Goal: Information Seeking & Learning: Check status

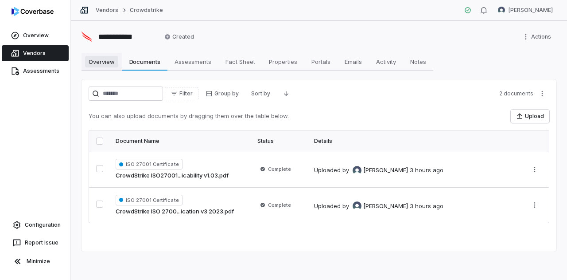
click at [104, 62] on span "Overview" at bounding box center [101, 62] width 33 height 12
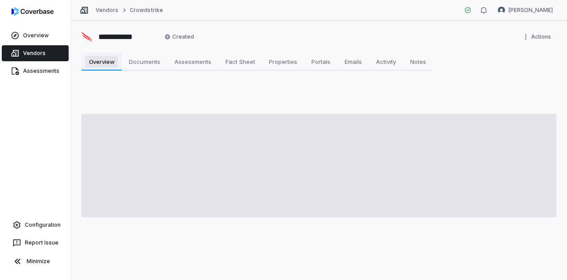
type textarea "*"
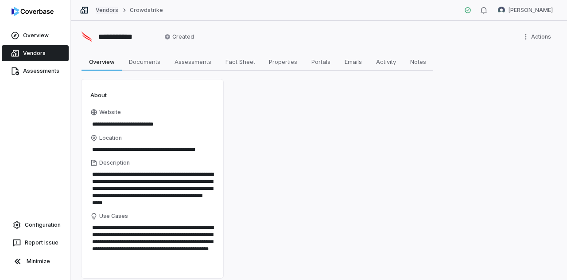
click at [105, 10] on link "Vendors" at bounding box center [107, 10] width 23 height 7
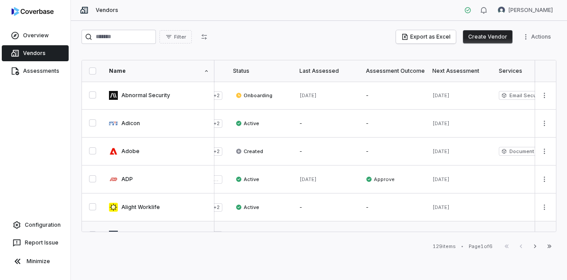
scroll to position [0, 124]
click at [456, 69] on div "Next Assessment" at bounding box center [457, 70] width 56 height 7
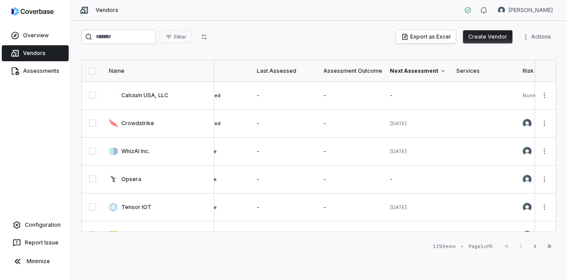
scroll to position [0, 164]
click at [537, 246] on icon "button" at bounding box center [535, 245] width 7 height 7
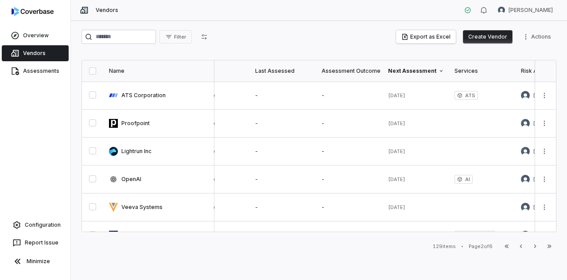
click at [186, 34] on span "Filter" at bounding box center [180, 37] width 12 height 7
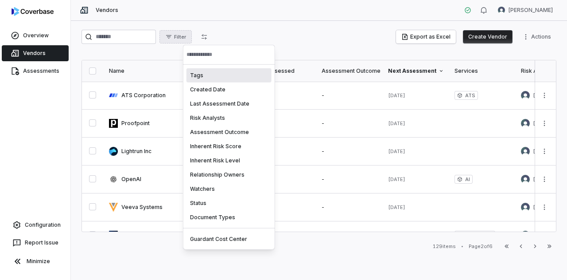
click at [226, 54] on input "text" at bounding box center [229, 55] width 85 height 20
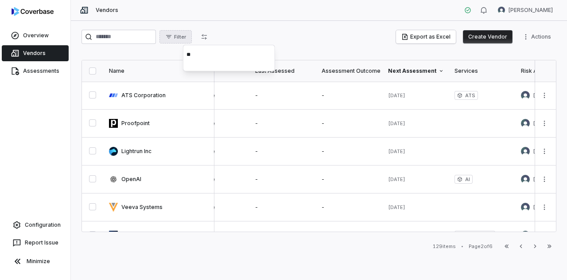
type input "*"
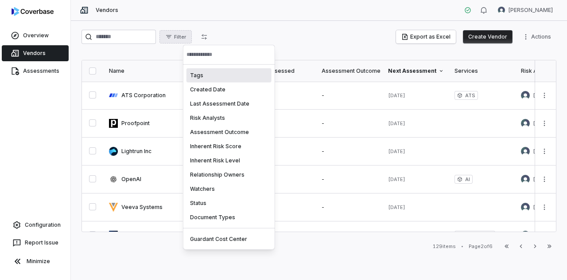
click at [242, 30] on html "Overview Vendors Assessments Configuration Report Issue Minimize Vendors [PERSO…" at bounding box center [283, 140] width 567 height 280
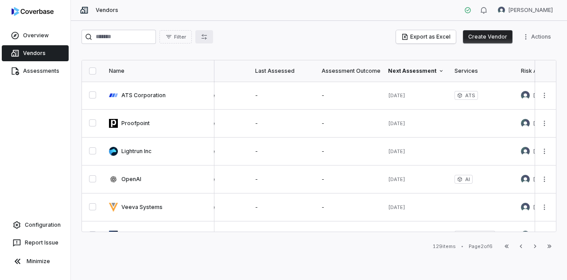
click at [207, 38] on icon "button" at bounding box center [204, 36] width 5 height 5
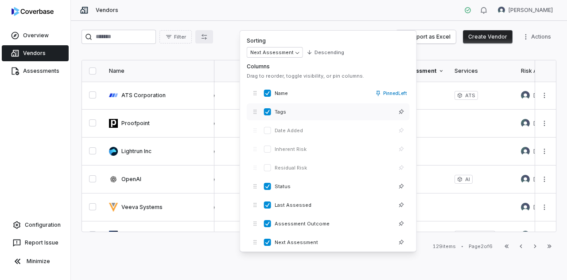
click at [265, 113] on button "button" at bounding box center [267, 111] width 7 height 7
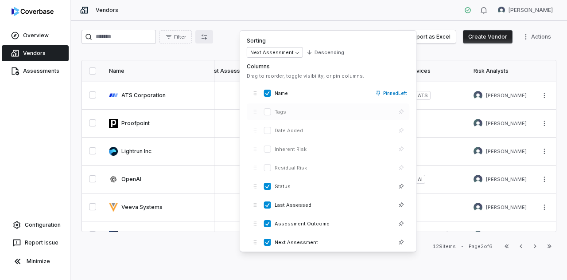
scroll to position [0, 82]
click at [270, 223] on button "button" at bounding box center [267, 223] width 7 height 7
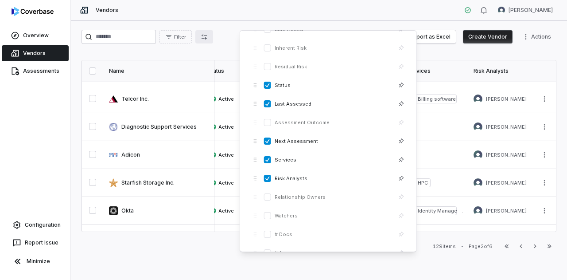
scroll to position [118, 0]
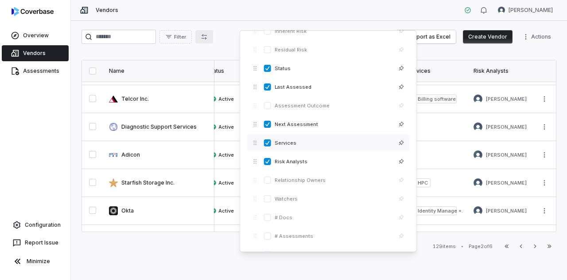
click at [269, 140] on button "button" at bounding box center [267, 142] width 7 height 7
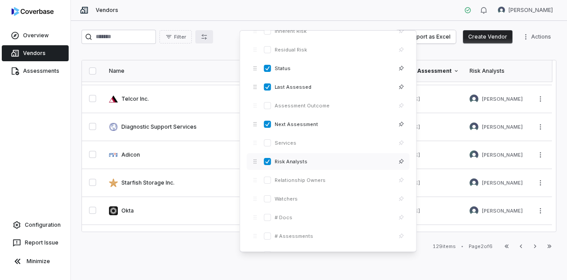
scroll to position [192, 0]
click at [267, 158] on button "button" at bounding box center [267, 161] width 7 height 7
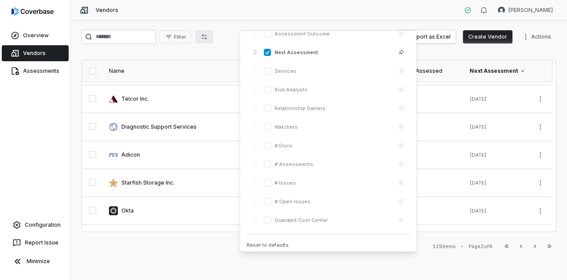
scroll to position [183, 0]
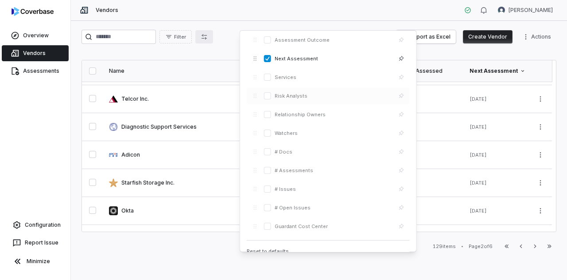
click at [267, 92] on button "button" at bounding box center [267, 95] width 7 height 7
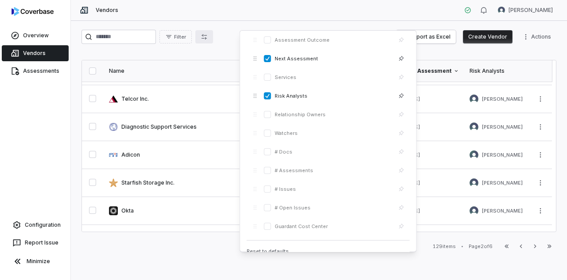
scroll to position [0, 0]
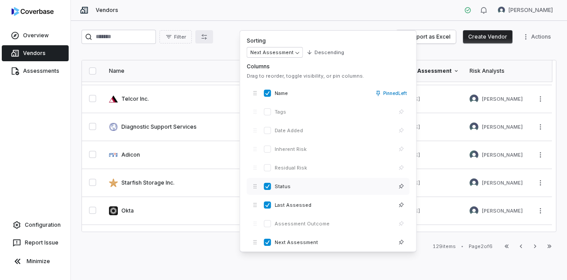
click at [269, 203] on button "button" at bounding box center [267, 204] width 7 height 7
click at [269, 186] on button "button" at bounding box center [267, 186] width 7 height 7
click at [424, 2] on div "Vendors [PERSON_NAME]" at bounding box center [319, 10] width 496 height 21
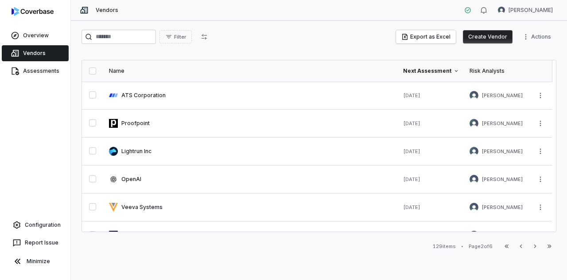
click at [457, 71] on icon at bounding box center [456, 70] width 5 height 5
click at [457, 72] on icon at bounding box center [456, 70] width 5 height 5
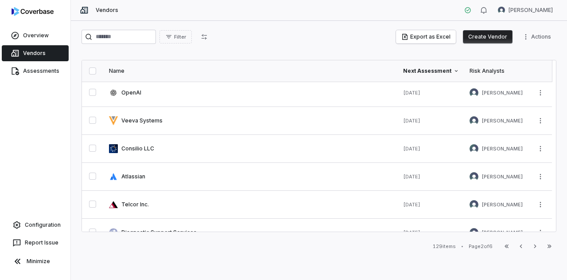
scroll to position [89, 0]
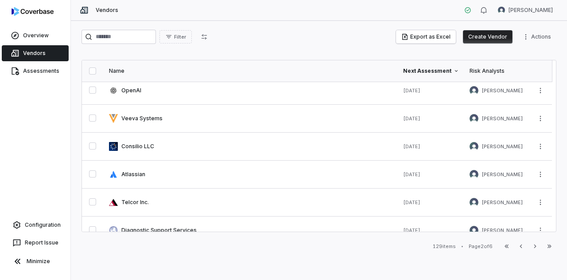
click at [363, 17] on div "Vendors [PERSON_NAME]" at bounding box center [319, 10] width 496 height 21
